Goal: Navigation & Orientation: Find specific page/section

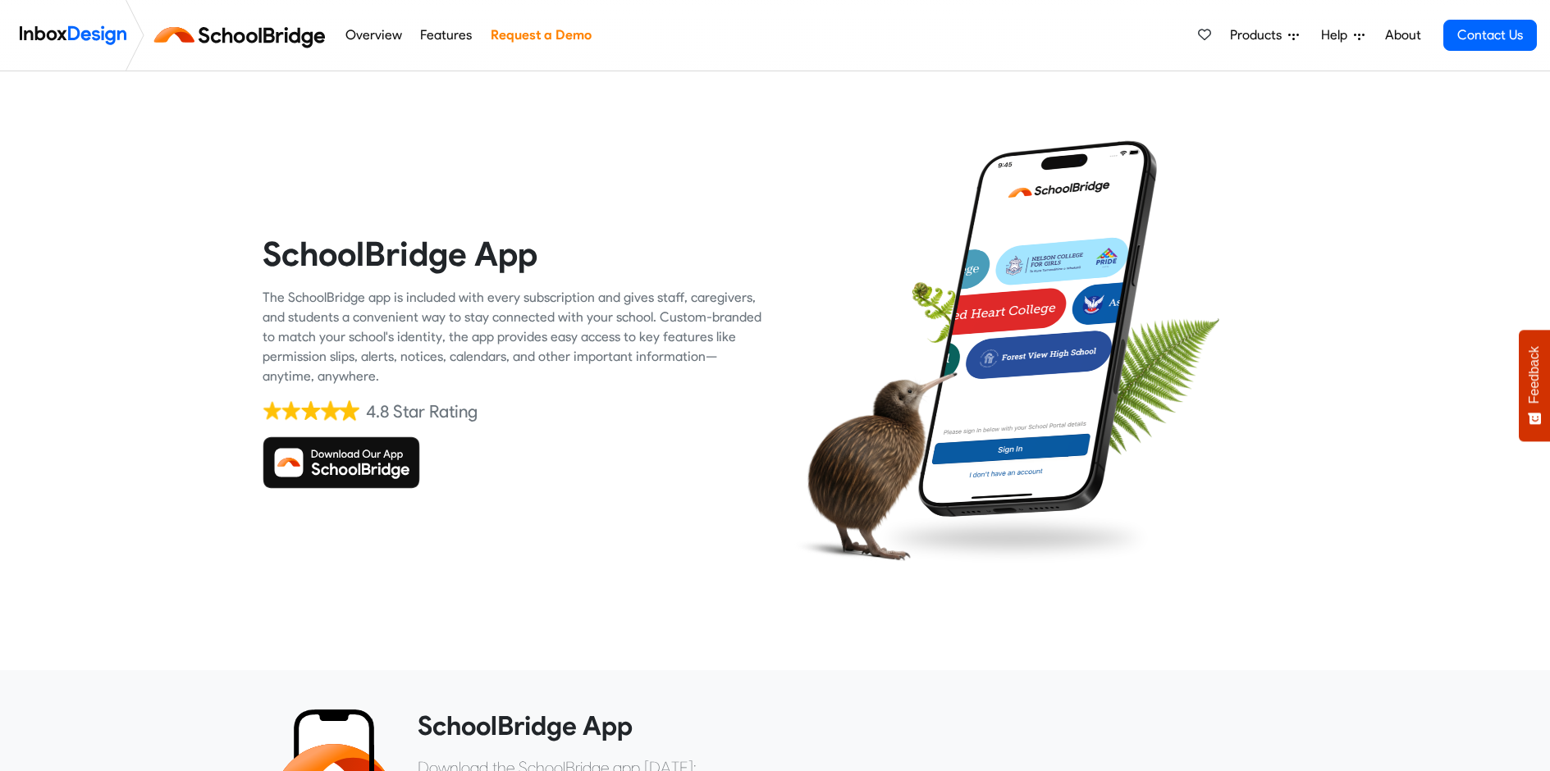
click at [1398, 39] on link "About" at bounding box center [1402, 35] width 45 height 33
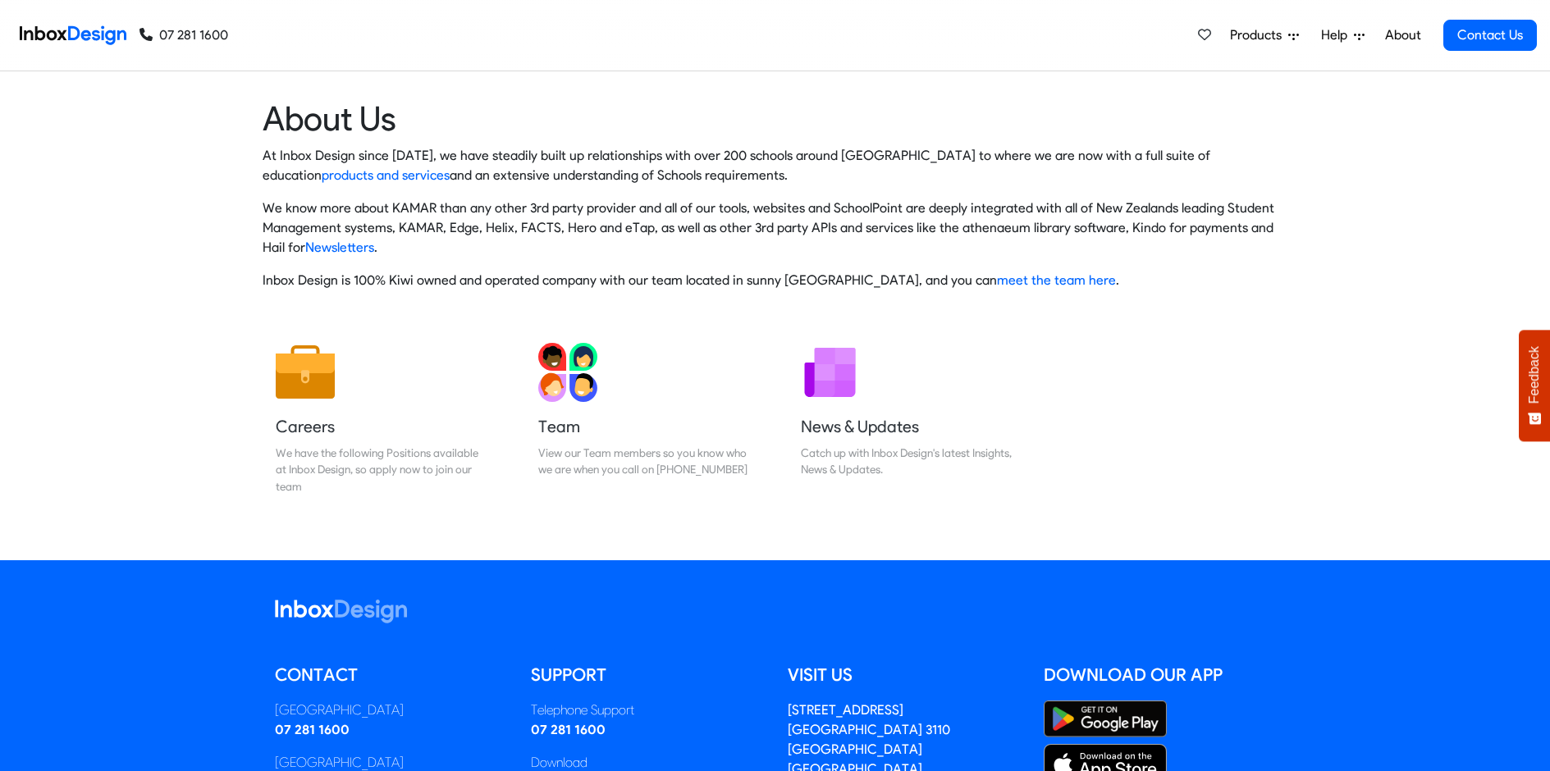
scroll to position [220, 0]
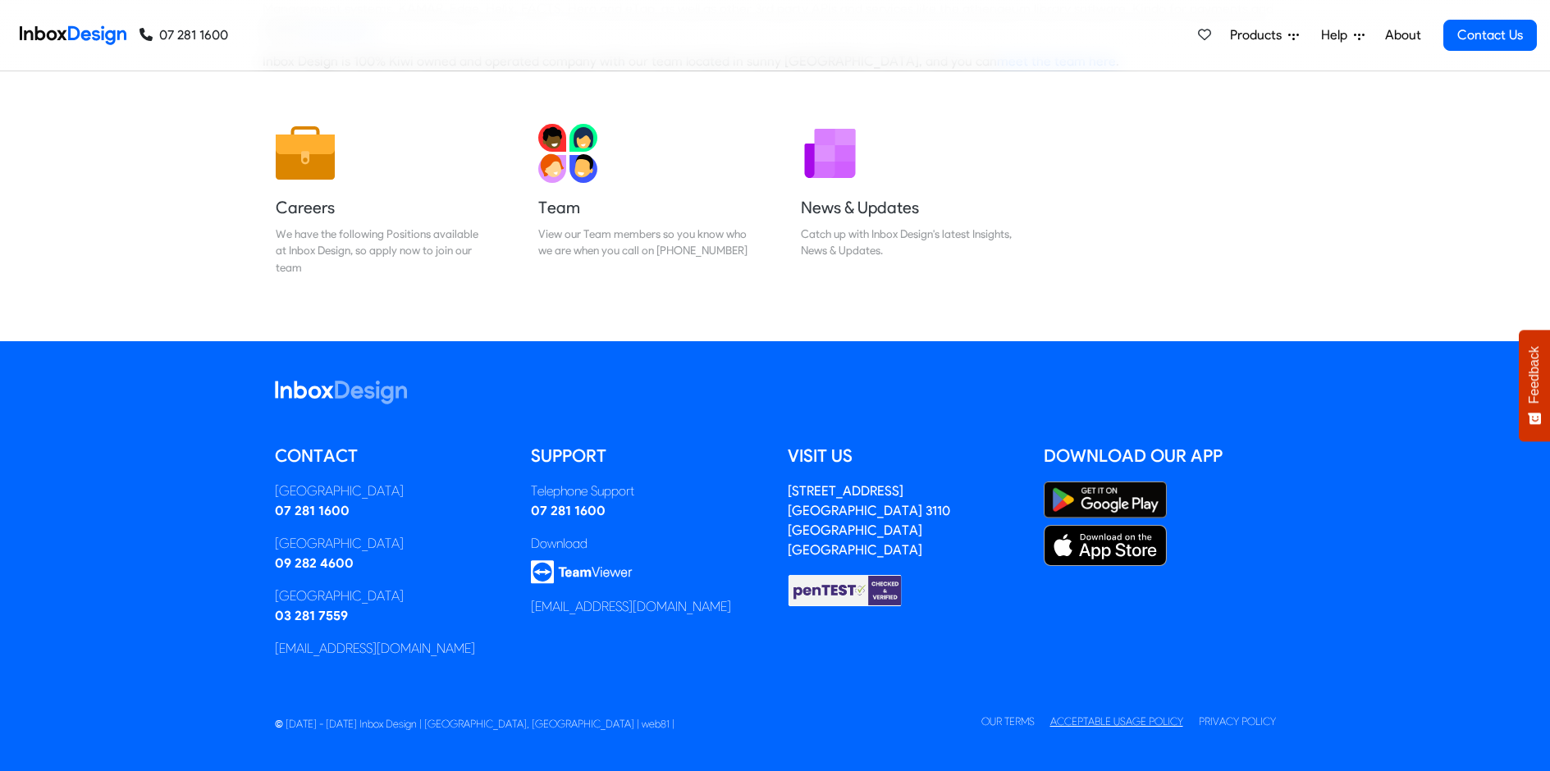
click at [1075, 725] on link "Acceptable Usage Policy" at bounding box center [1116, 722] width 133 height 12
